Goal: Download file/media

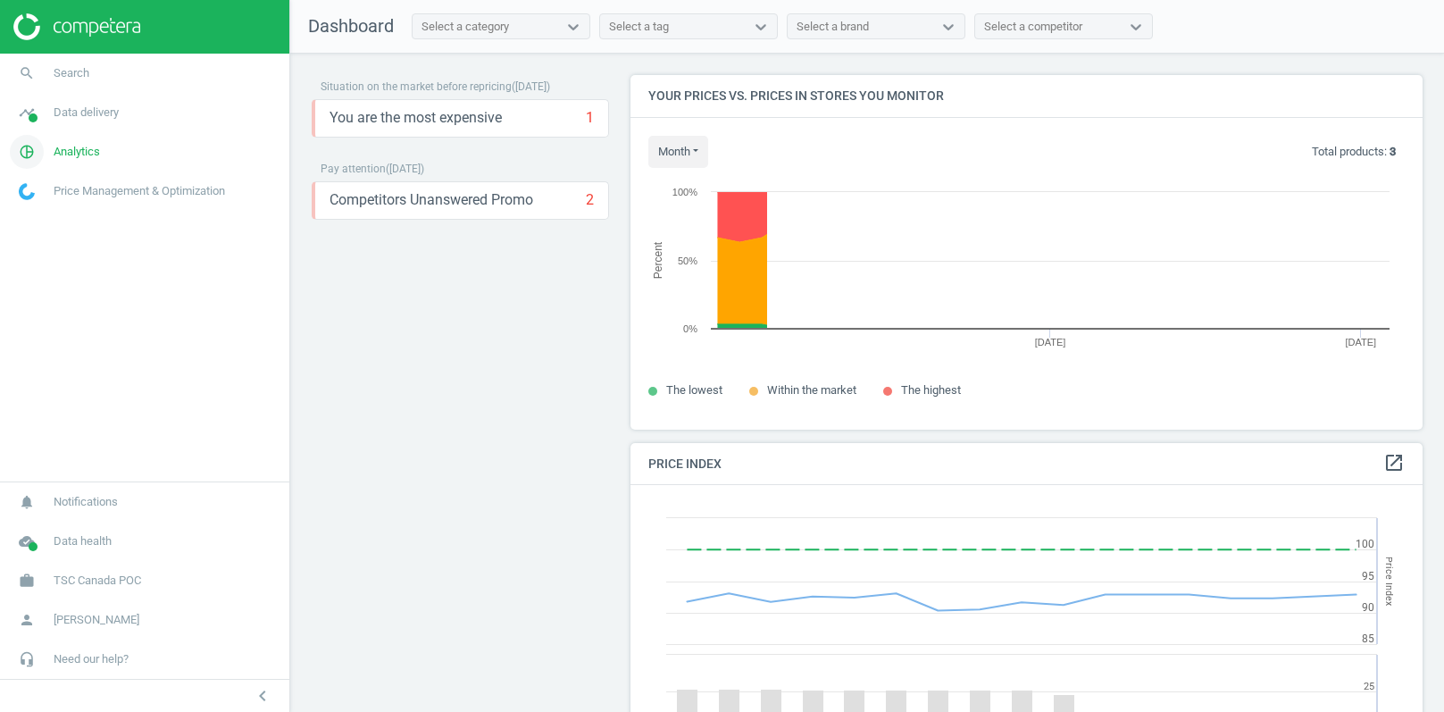
scroll to position [411, 793]
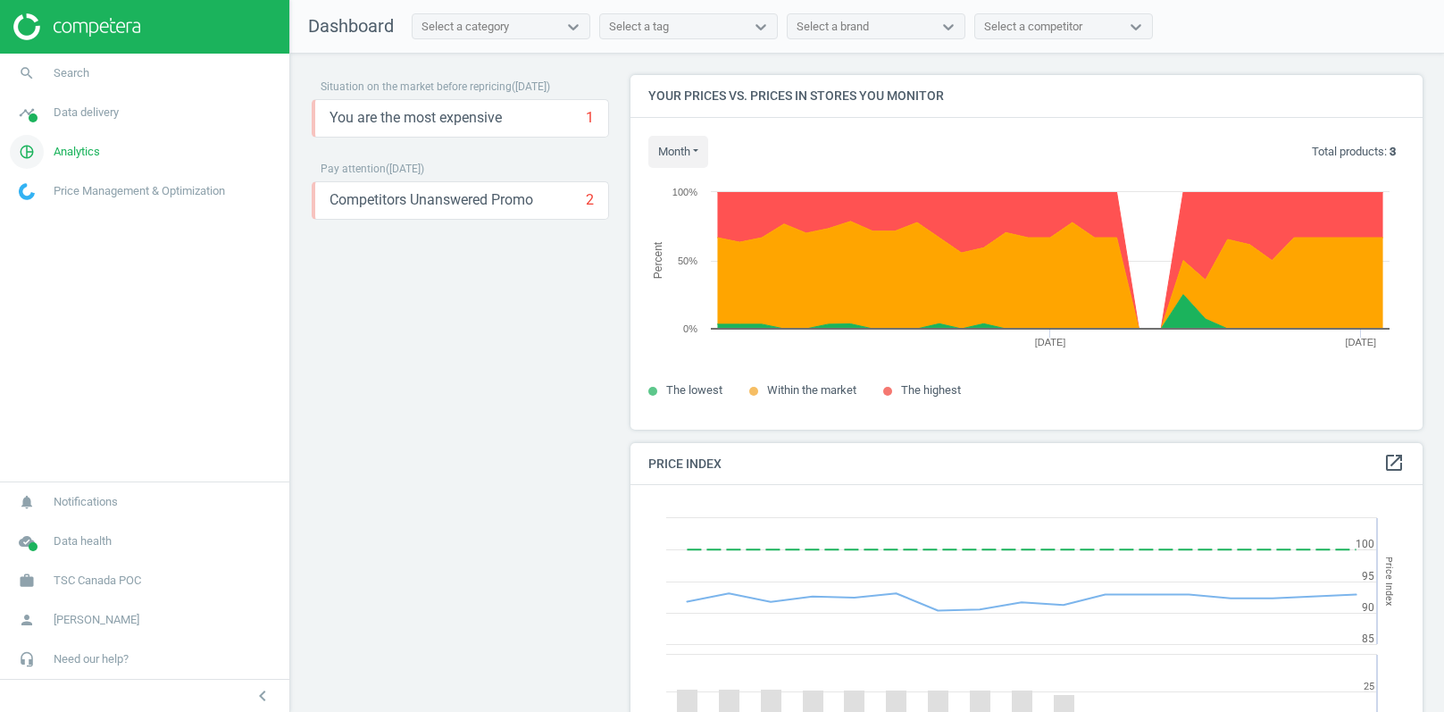
click at [70, 158] on span "Analytics" at bounding box center [77, 152] width 46 height 16
click at [50, 223] on span "Products" at bounding box center [41, 217] width 42 height 14
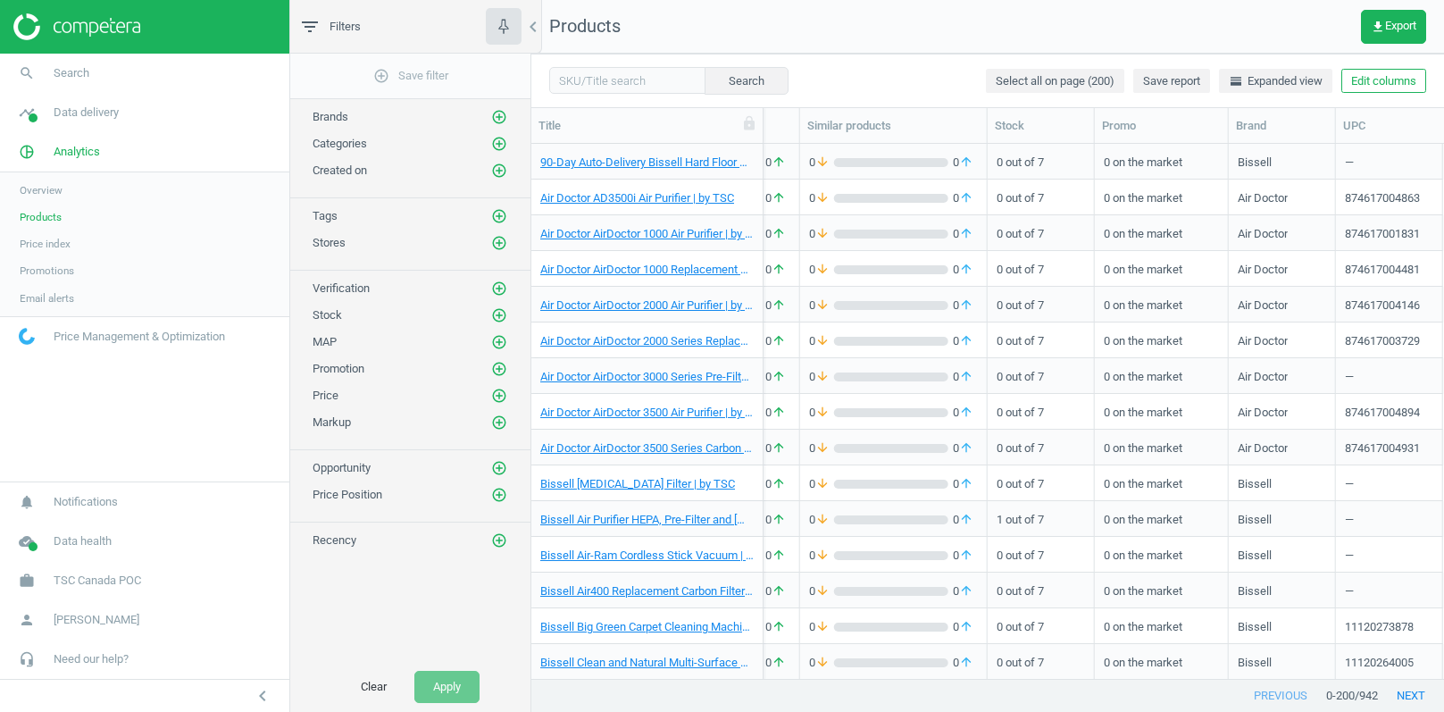
scroll to position [0, 564]
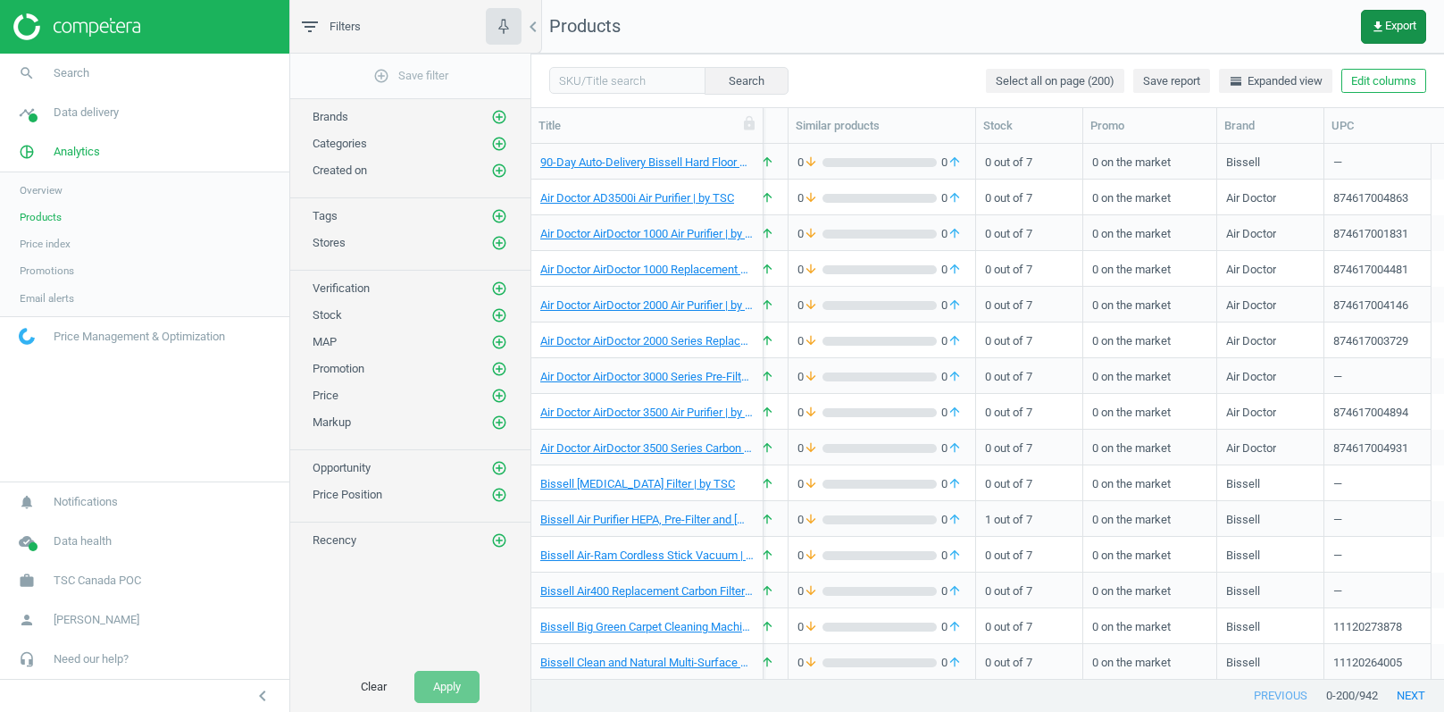
click at [1380, 28] on icon "get_app" at bounding box center [1378, 27] width 14 height 14
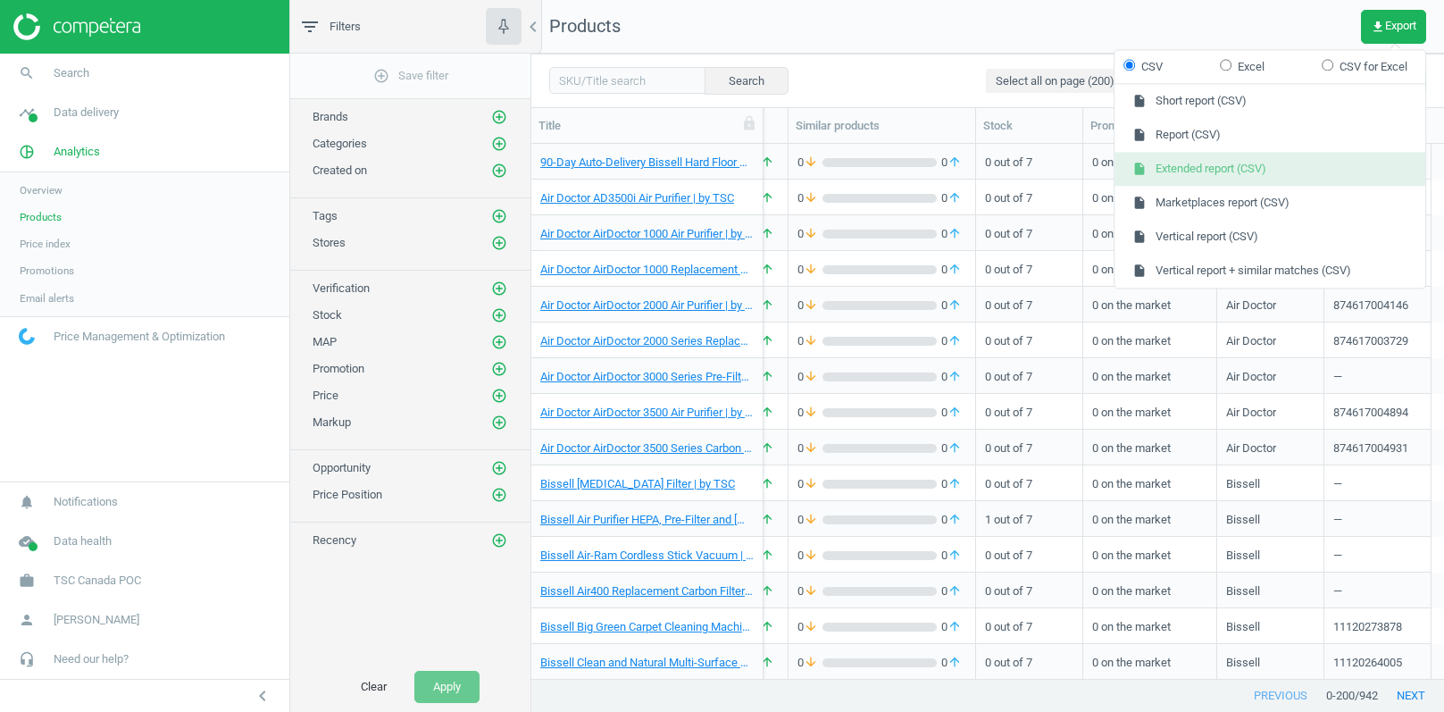
click at [1185, 165] on button "insert_drive_file Extended report (CSV)" at bounding box center [1270, 170] width 311 height 34
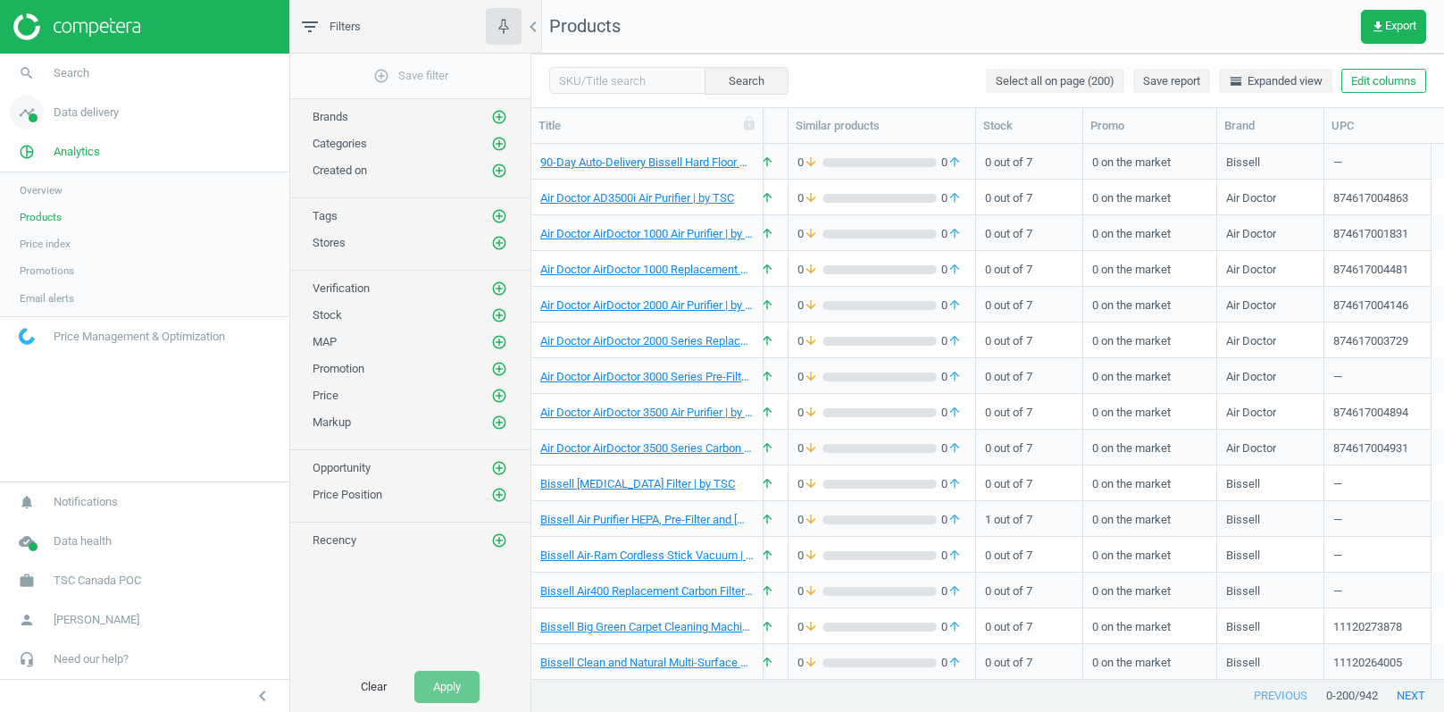
click at [96, 121] on span "Data delivery" at bounding box center [86, 112] width 65 height 16
click at [40, 254] on span "Stores" at bounding box center [35, 259] width 30 height 14
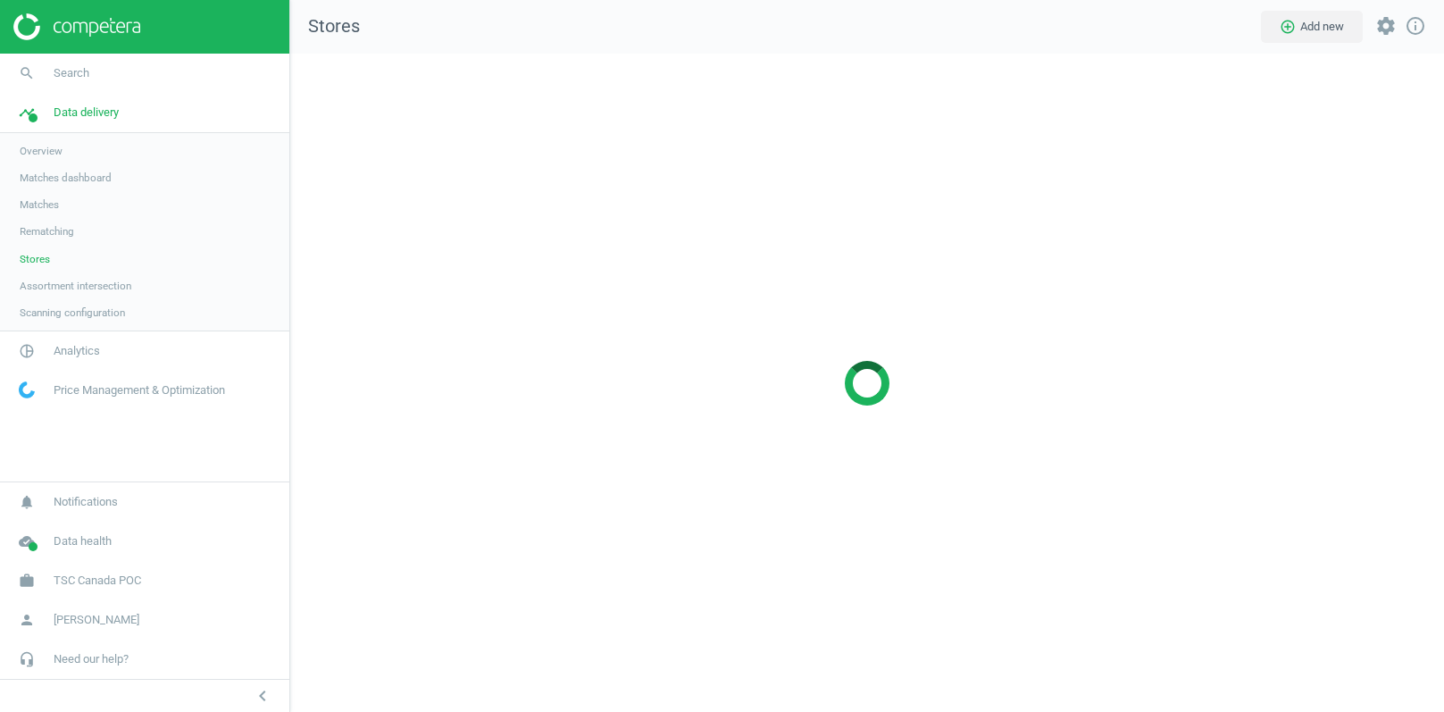
scroll to position [659, 1155]
